Goal: Find specific page/section: Find specific page/section

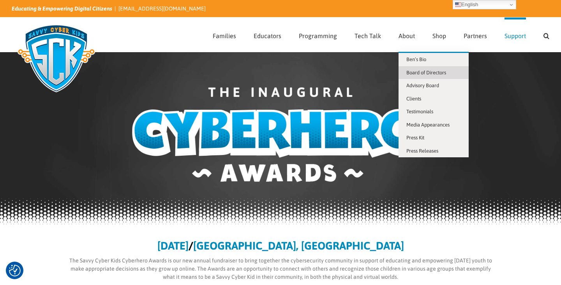
click at [409, 72] on span "Board of Directors" at bounding box center [427, 73] width 40 height 6
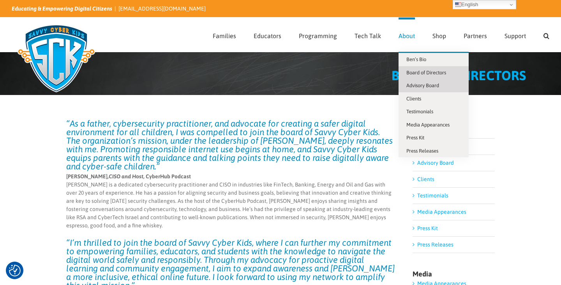
click at [433, 90] on link "Advisory Board" at bounding box center [434, 85] width 70 height 13
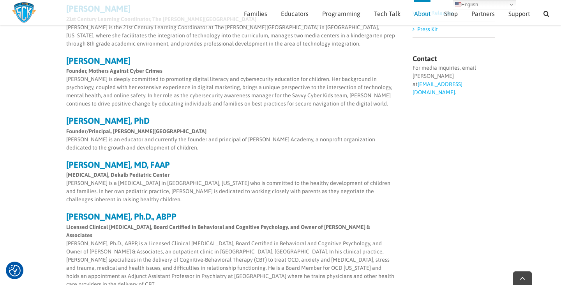
scroll to position [279, 0]
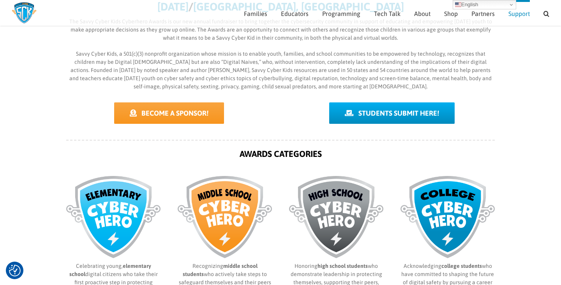
scroll to position [230, 0]
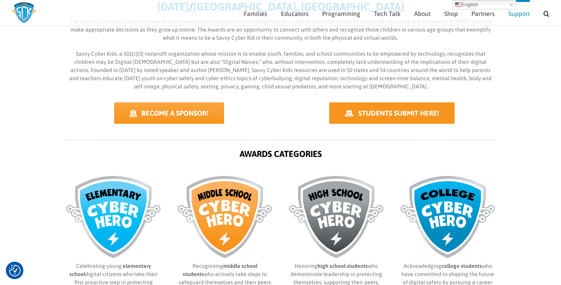
click at [368, 120] on link "STUDENTS SUBMIT HERE!" at bounding box center [392, 113] width 126 height 21
